Goal: Transaction & Acquisition: Obtain resource

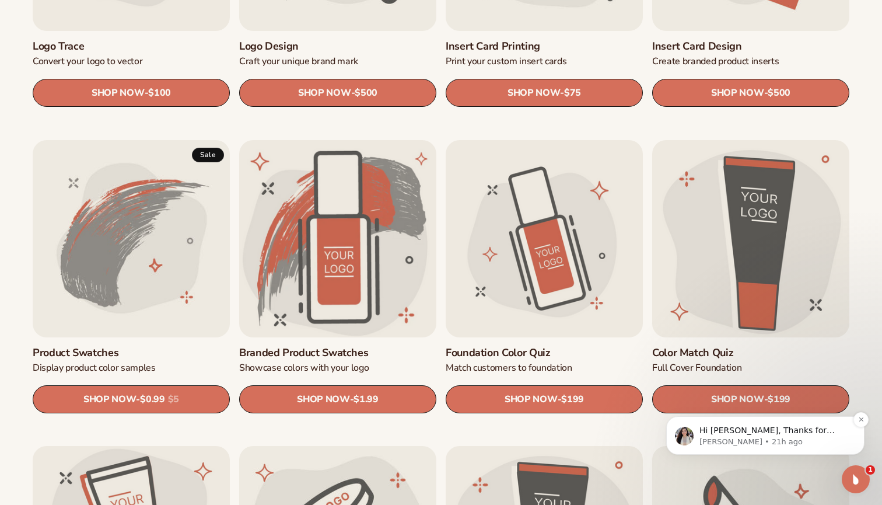
click at [809, 431] on span "Hi [PERSON_NAME], Thanks for confirming. Let me confirm this with the team if p…" at bounding box center [774, 482] width 149 height 114
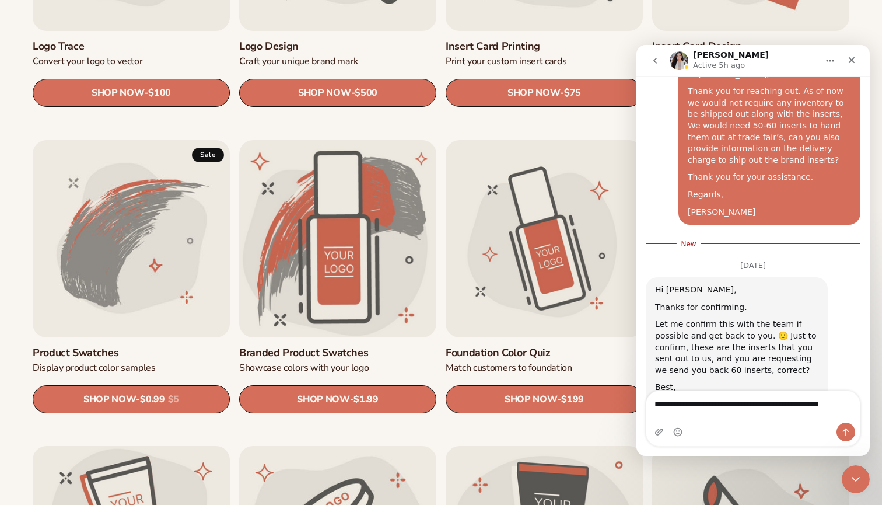
scroll to position [1025, 0]
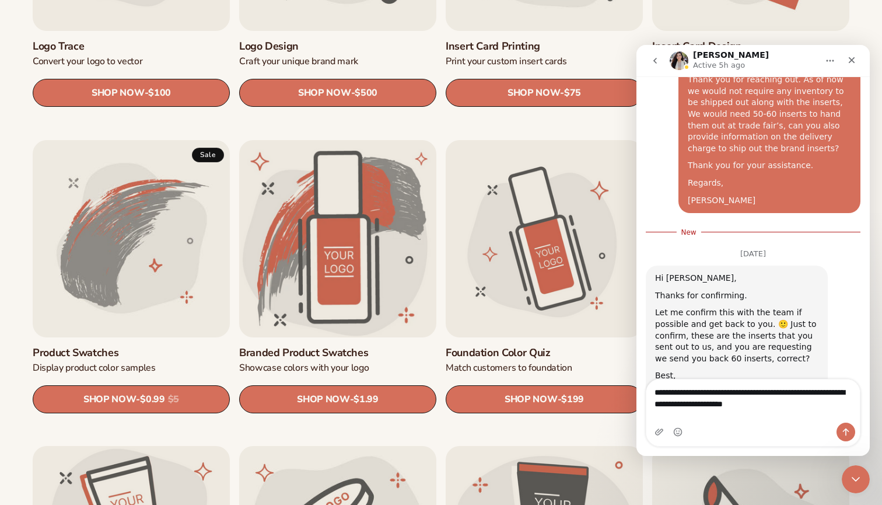
type textarea "**********"
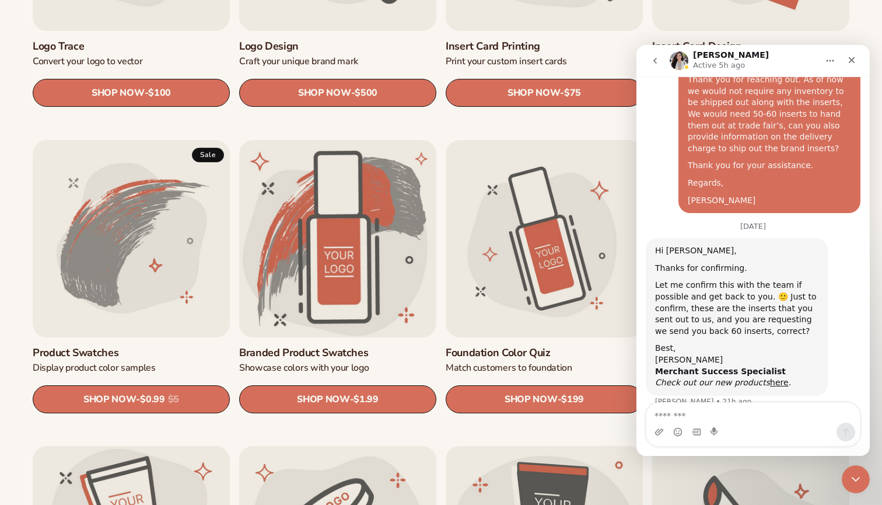
scroll to position [1042, 0]
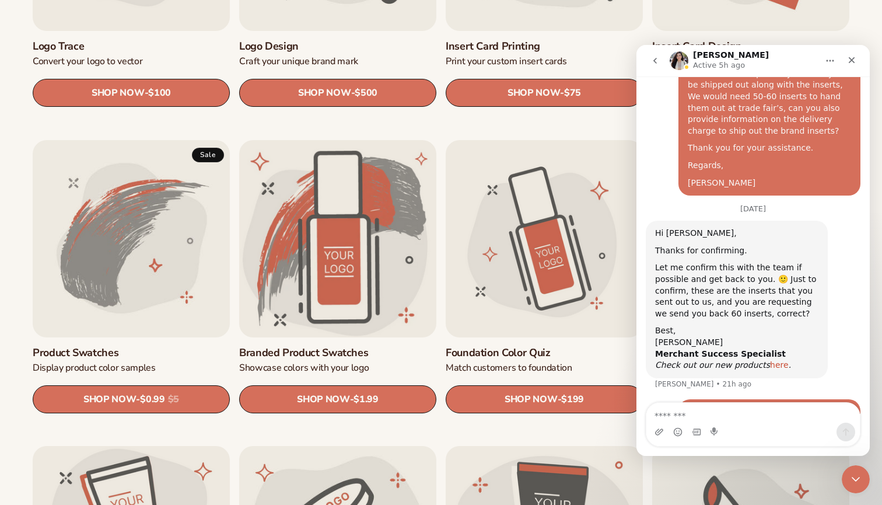
click at [771, 360] on link "here" at bounding box center [779, 364] width 19 height 9
click at [679, 61] on img "Intercom messenger" at bounding box center [679, 60] width 19 height 19
click at [850, 59] on icon "Close" at bounding box center [851, 59] width 9 height 9
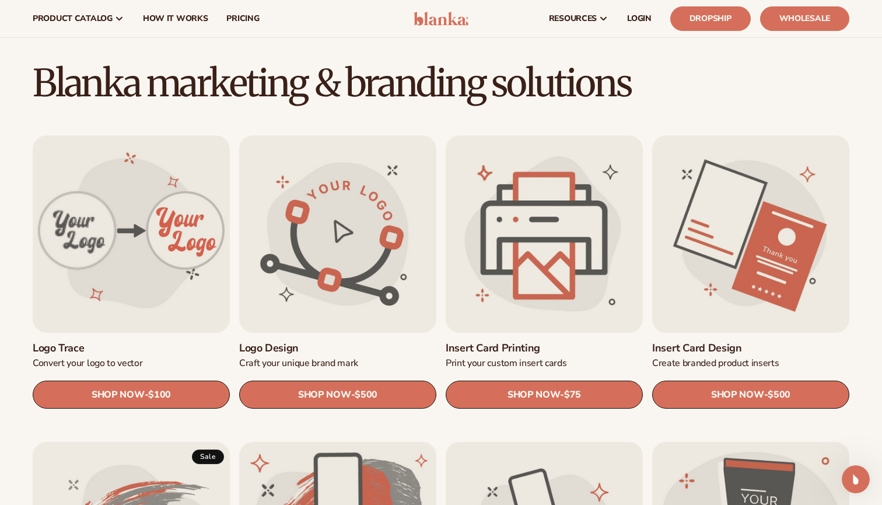
scroll to position [260, 0]
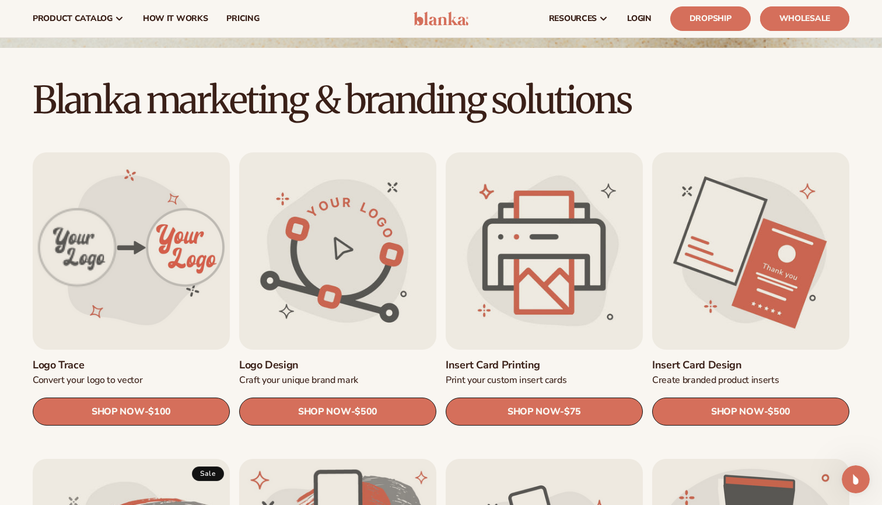
click at [812, 17] on link "Wholesale" at bounding box center [804, 18] width 89 height 25
click at [733, 15] on link "Dropship" at bounding box center [711, 18] width 81 height 25
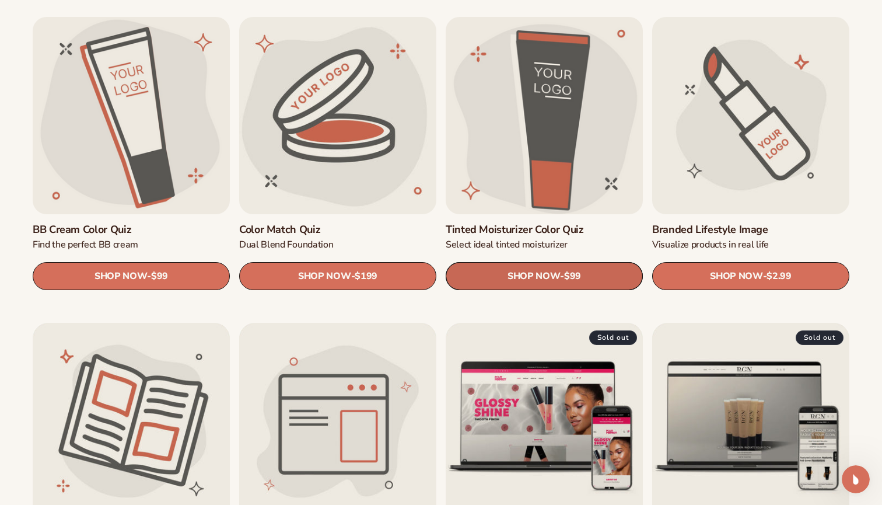
scroll to position [1018, 0]
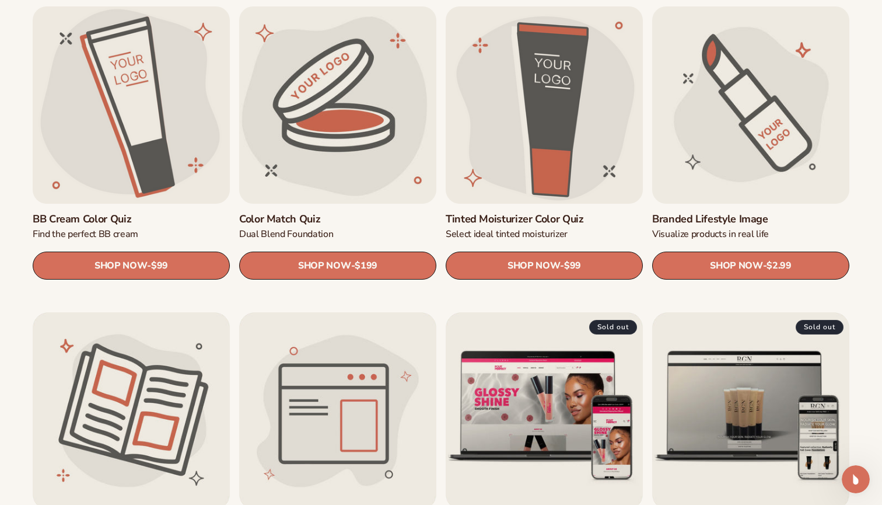
click at [722, 213] on link "Branded Lifestyle Image" at bounding box center [750, 219] width 197 height 13
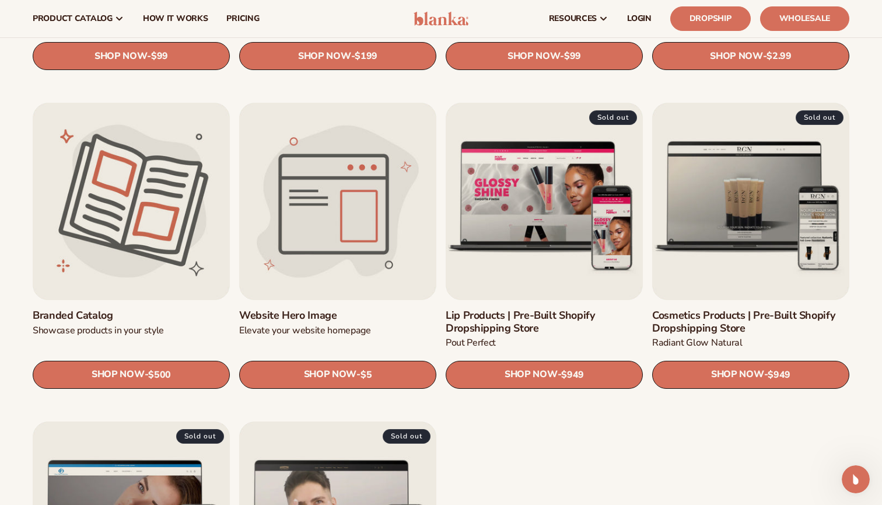
scroll to position [1226, 0]
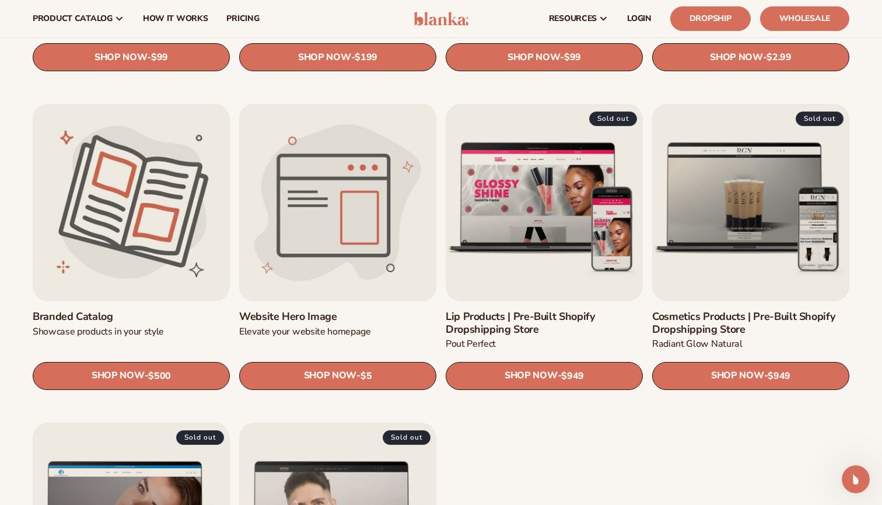
click at [391, 310] on link "Website Hero Image" at bounding box center [337, 316] width 197 height 13
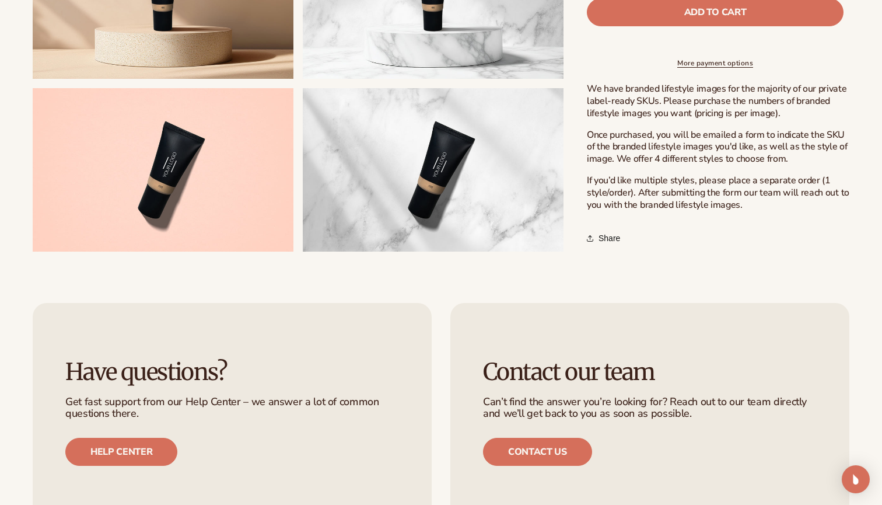
scroll to position [572, 0]
click at [303, 251] on button "Open media 5 in modal" at bounding box center [303, 251] width 0 height 0
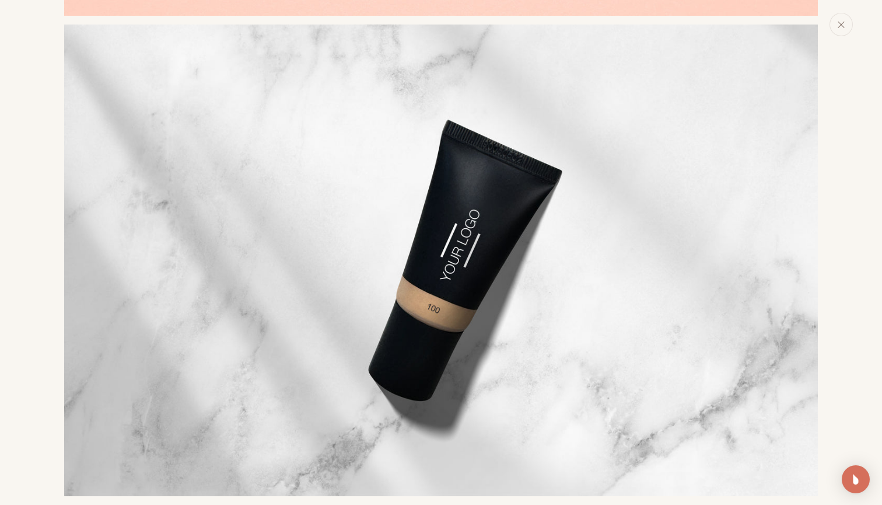
scroll to position [2096, 0]
click at [479, 256] on img "Media gallery" at bounding box center [441, 260] width 754 height 471
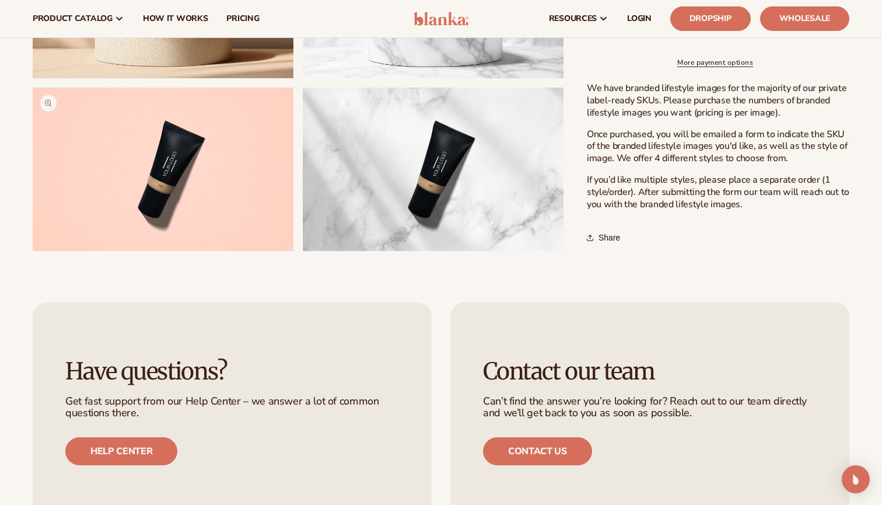
click at [33, 251] on button "Open media 4 in modal" at bounding box center [33, 251] width 0 height 0
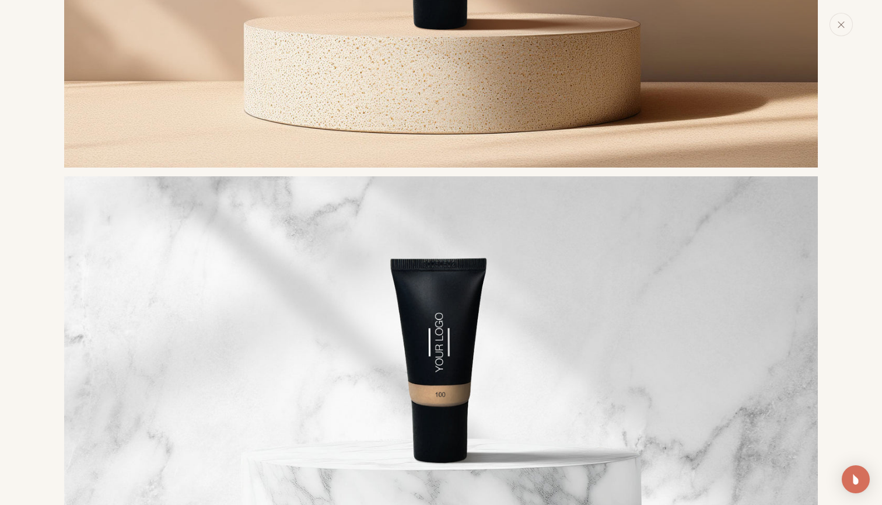
scroll to position [1010, 0]
